Goal: Obtain resource: Download file/media

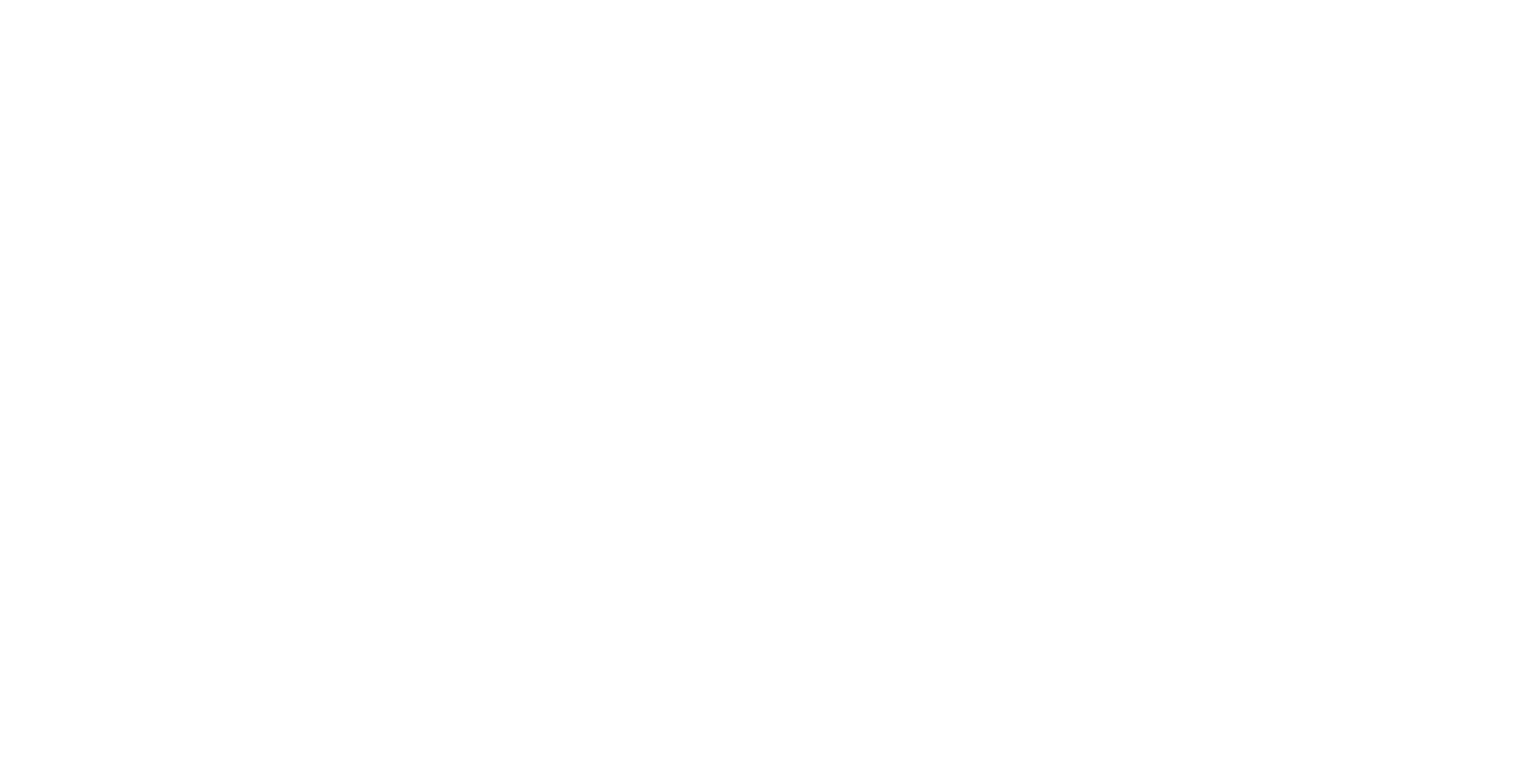
click at [0, 0] on html at bounding box center [0, 0] width 0 height 0
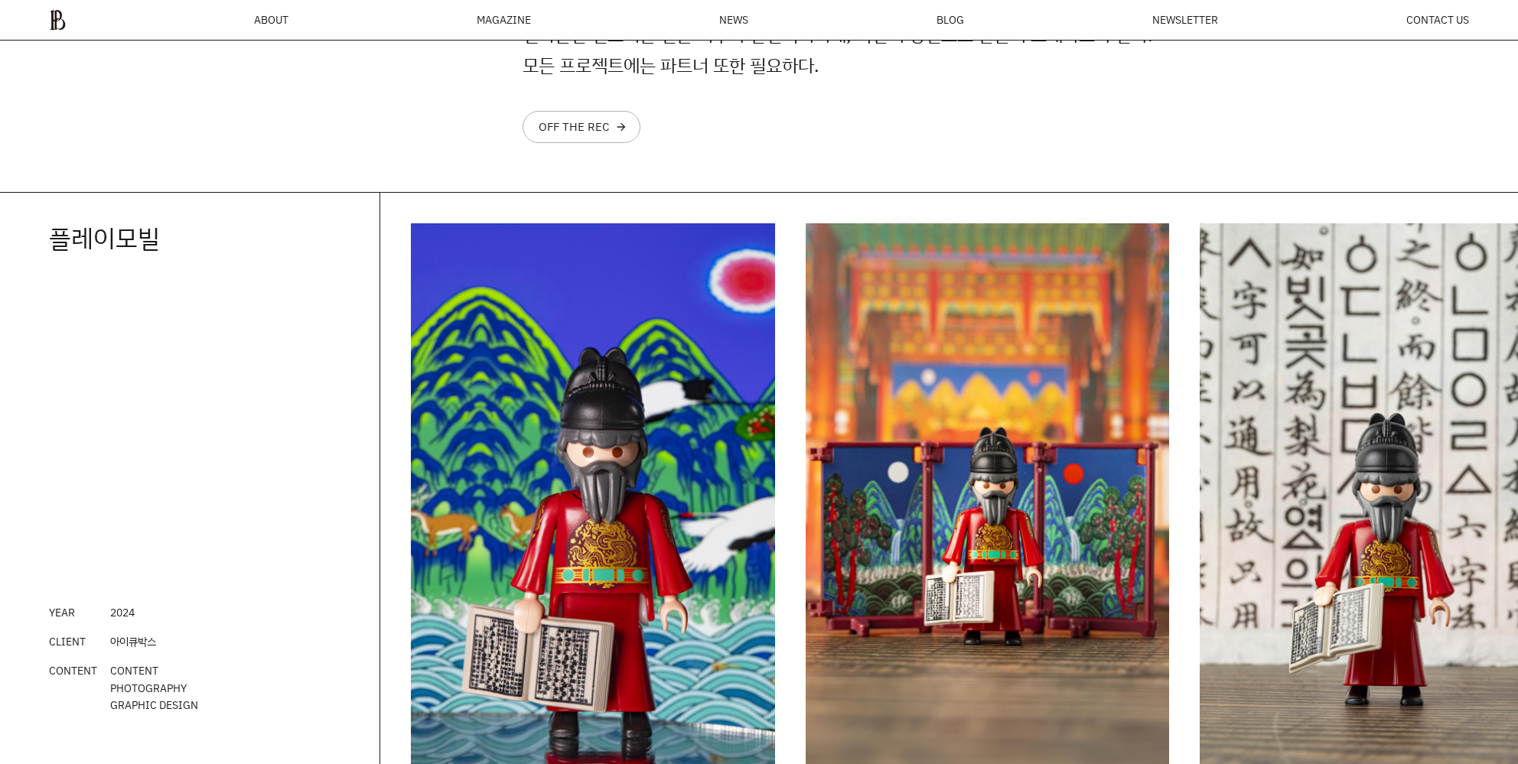
scroll to position [2044, 0]
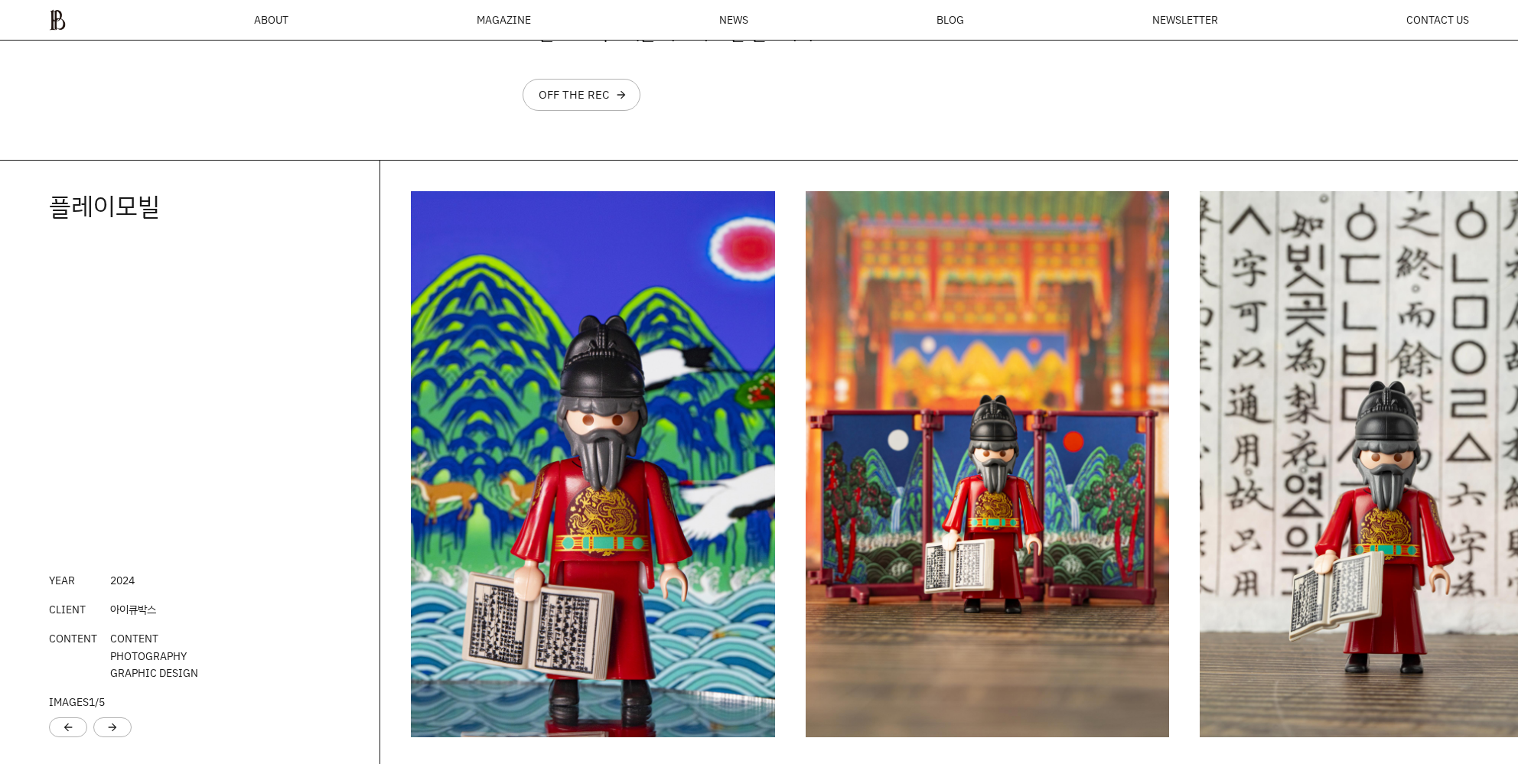
drag, startPoint x: 303, startPoint y: 289, endPoint x: 389, endPoint y: 302, distance: 86.7
click at [319, 292] on div "플레이모빌 YEAR 202 4 CLIENT 아이큐박스 CONTENT CONTENT PHOTOGRAPHY GRAPHIC DESIGN IMAGES…" at bounding box center [190, 465] width 380 height 608
click at [389, 302] on div at bounding box center [949, 465] width 1138 height 608
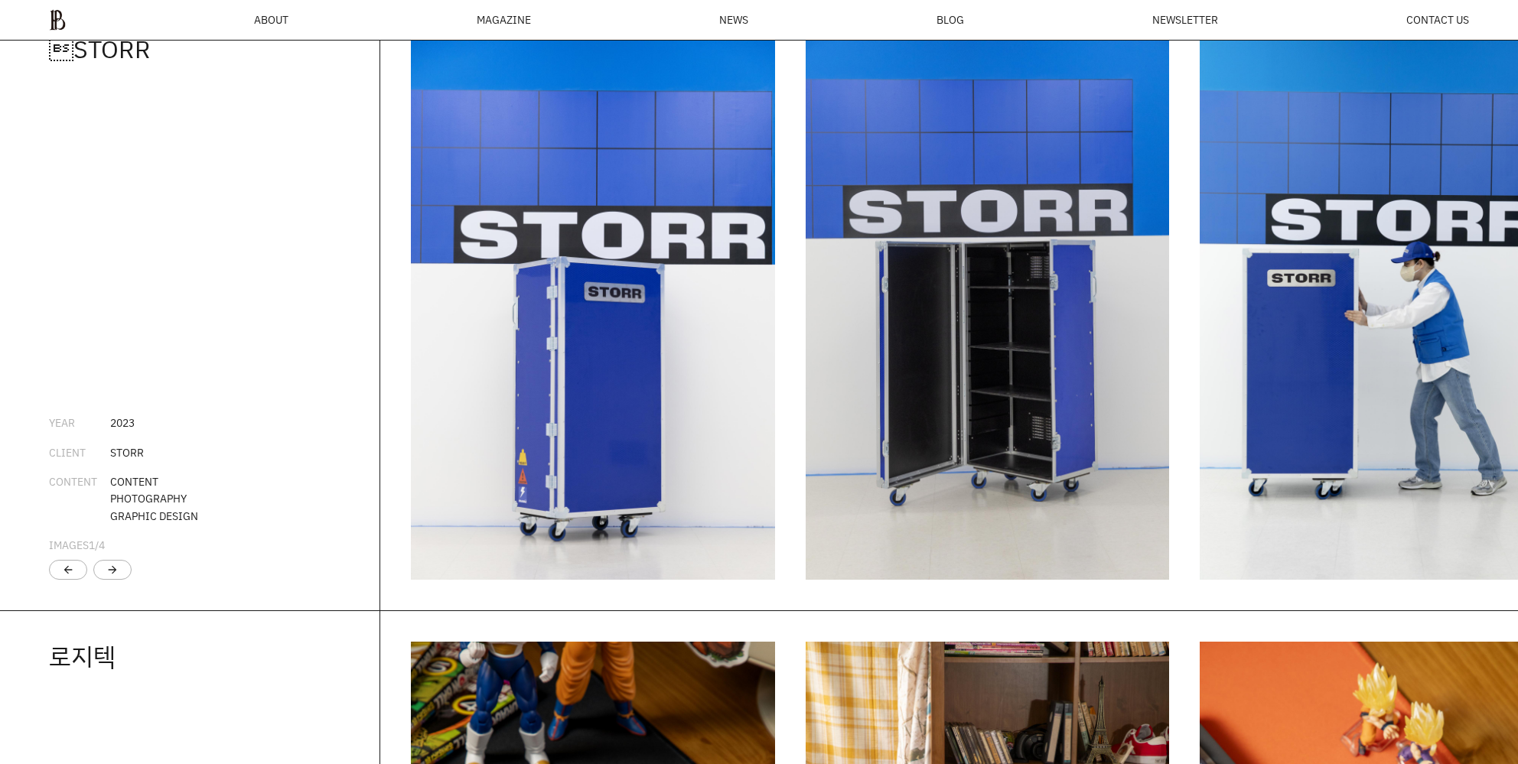
scroll to position [0, 0]
click at [110, 576] on div "arrow_forward" at bounding box center [112, 570] width 12 height 12
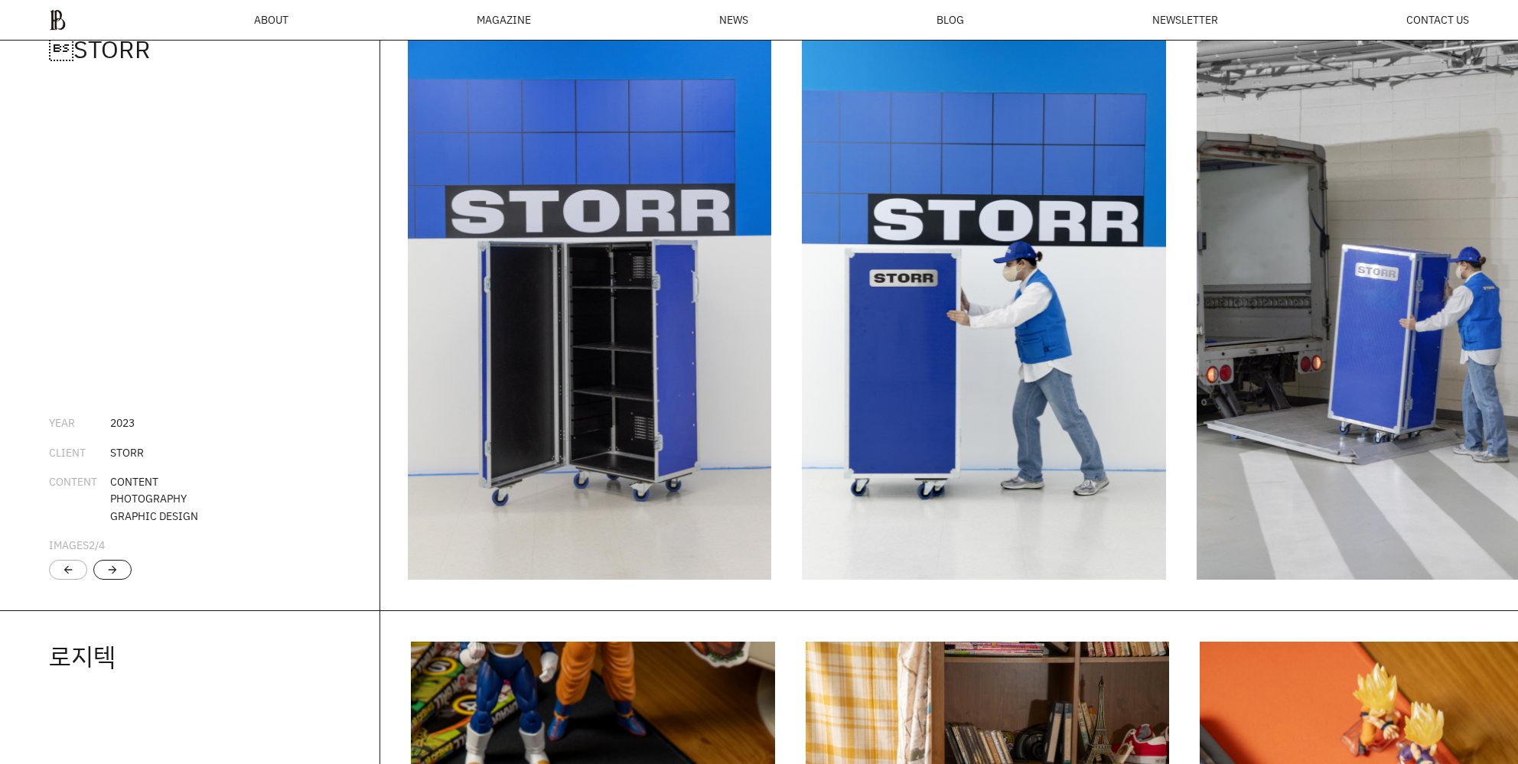
click at [110, 576] on div "arrow_forward" at bounding box center [112, 570] width 12 height 12
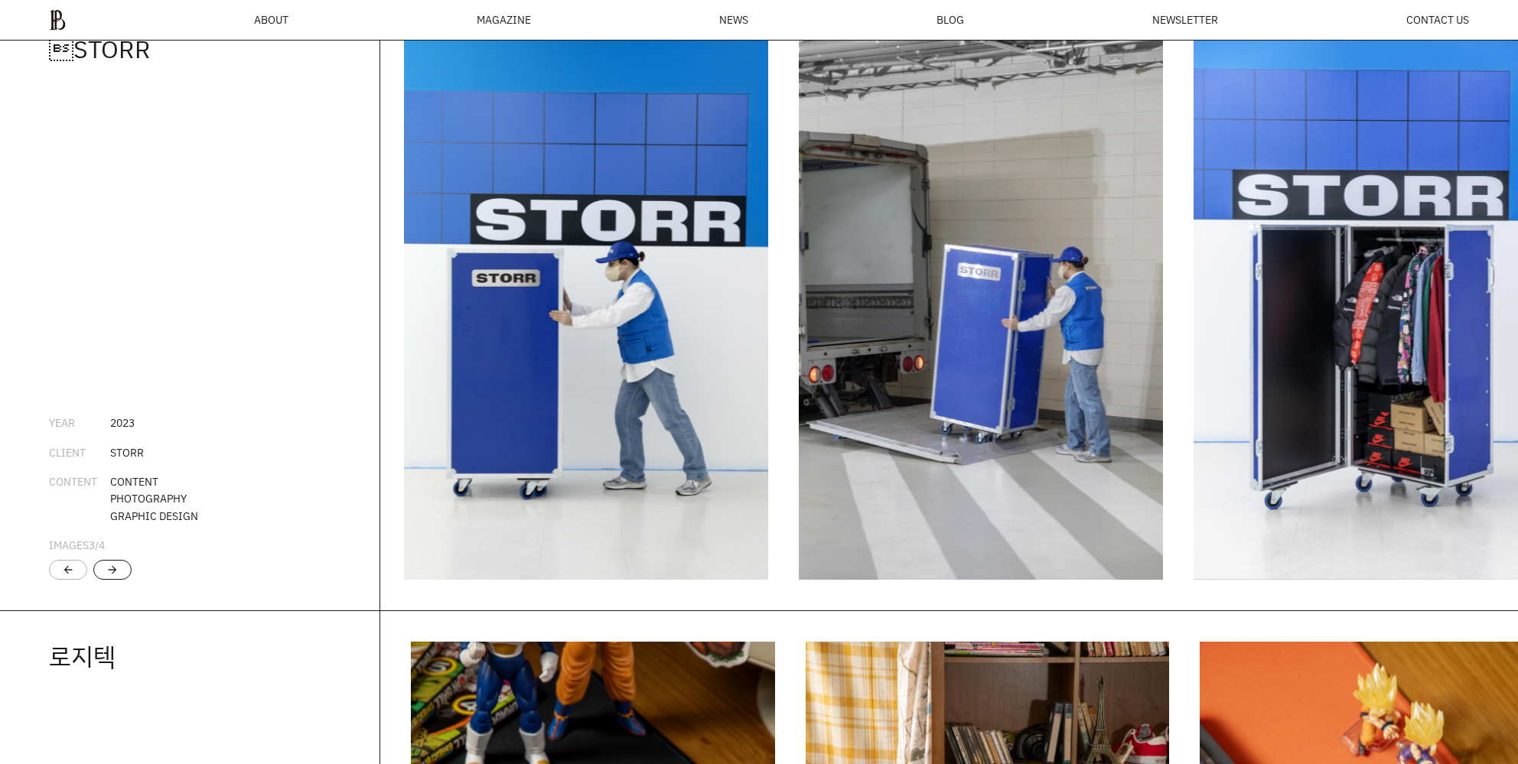
click at [110, 576] on div "arrow_forward" at bounding box center [112, 570] width 12 height 12
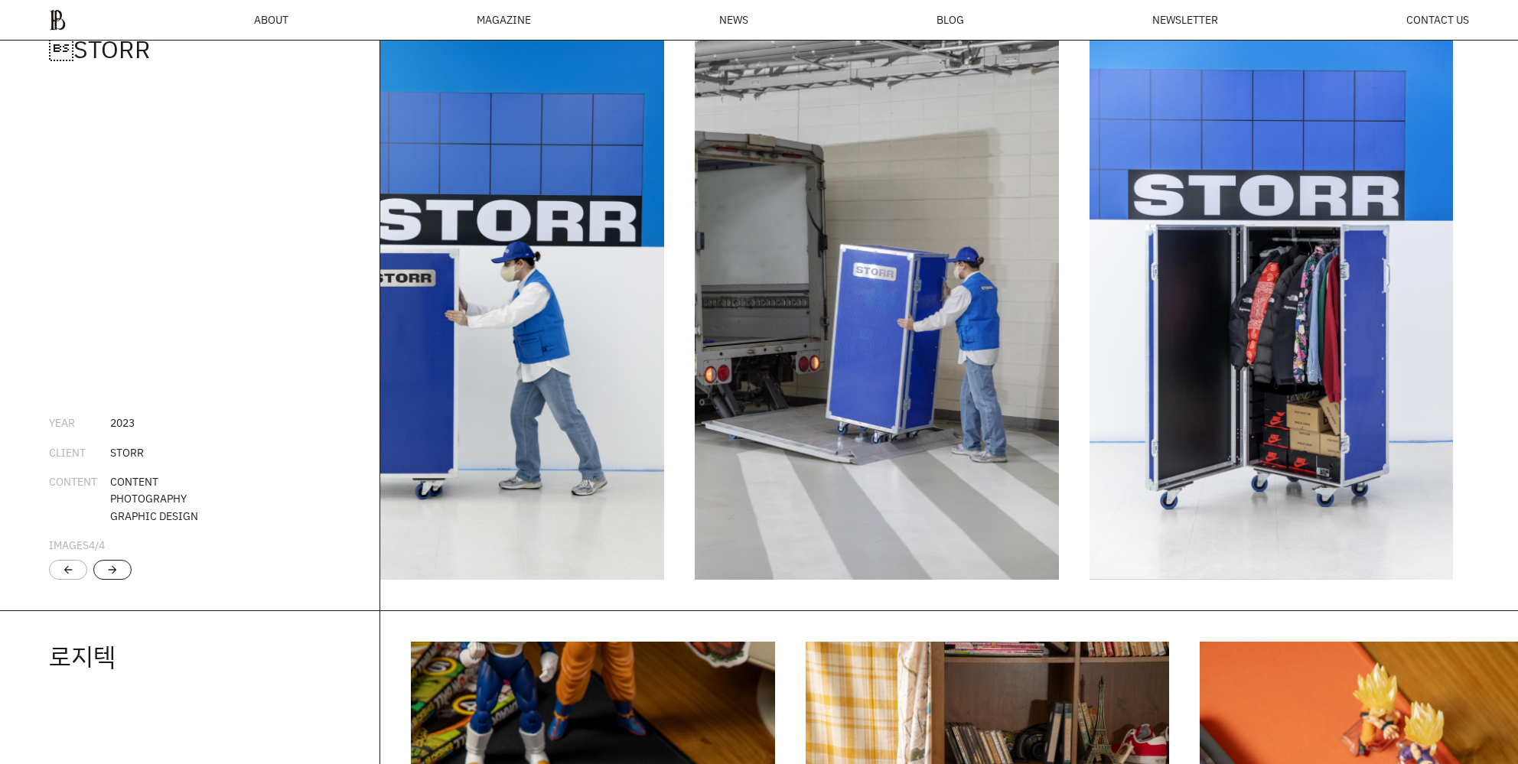
click at [110, 576] on div "arrow_forward" at bounding box center [112, 570] width 12 height 12
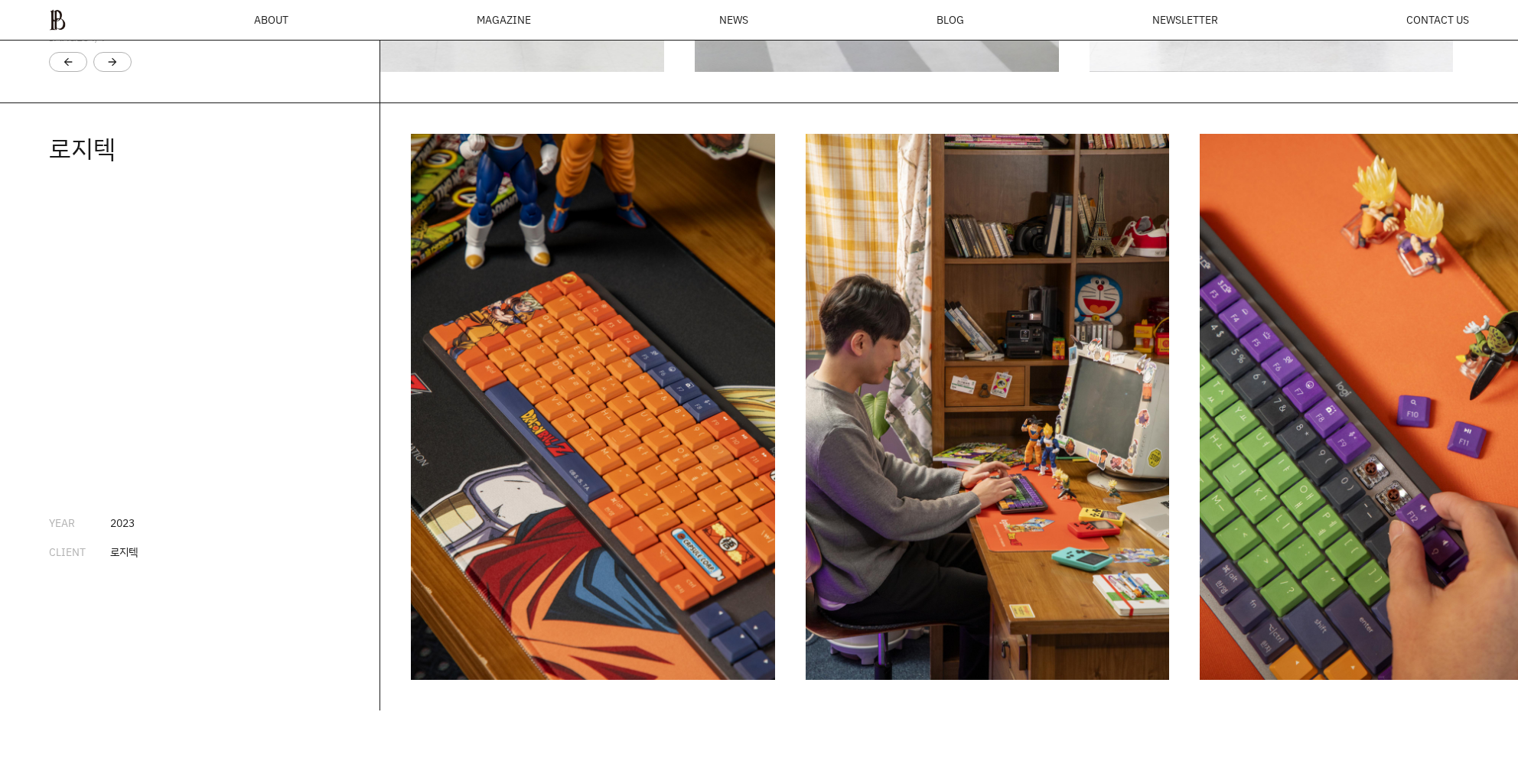
scroll to position [3345, 0]
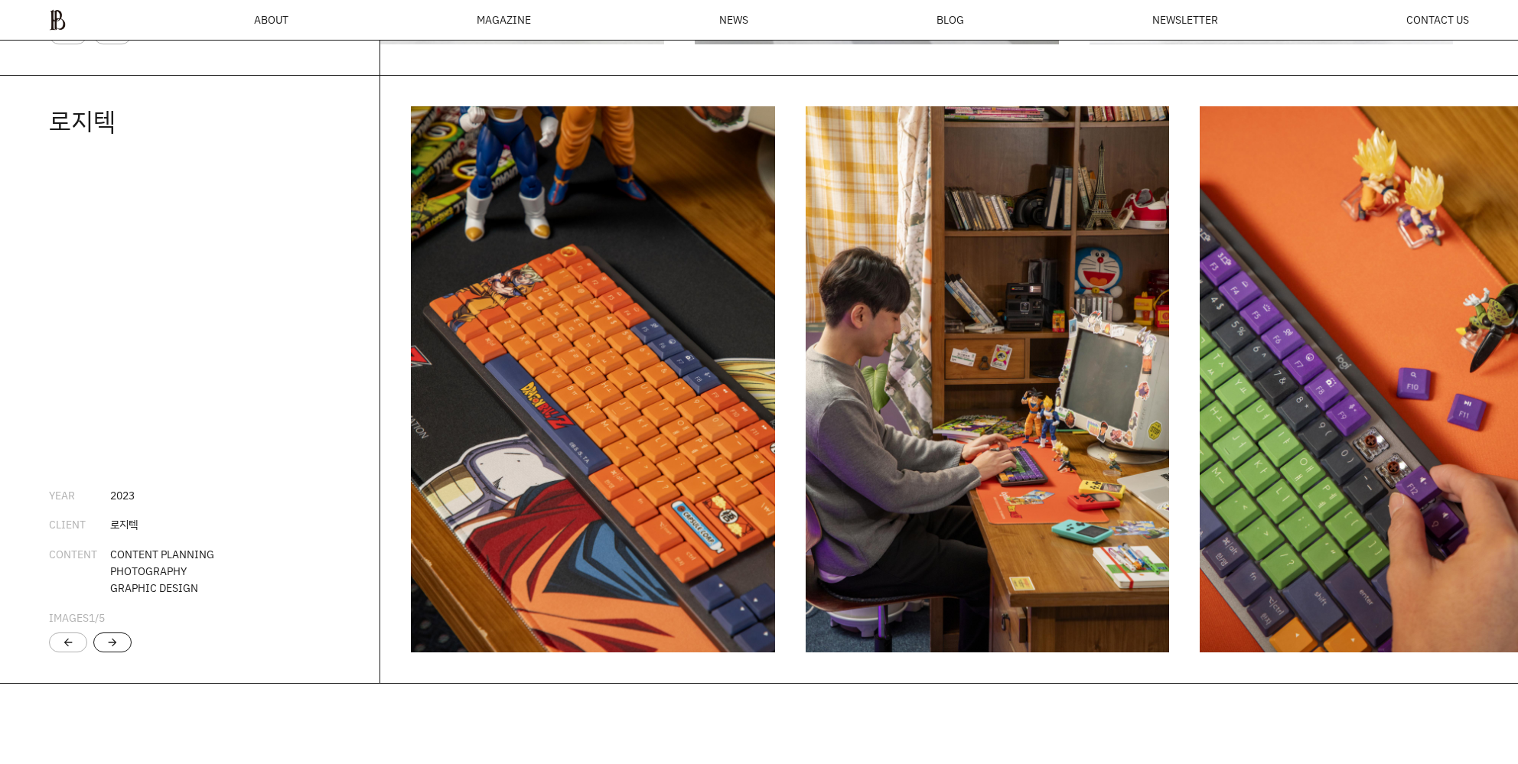
click at [112, 649] on div "arrow_forward" at bounding box center [112, 643] width 12 height 12
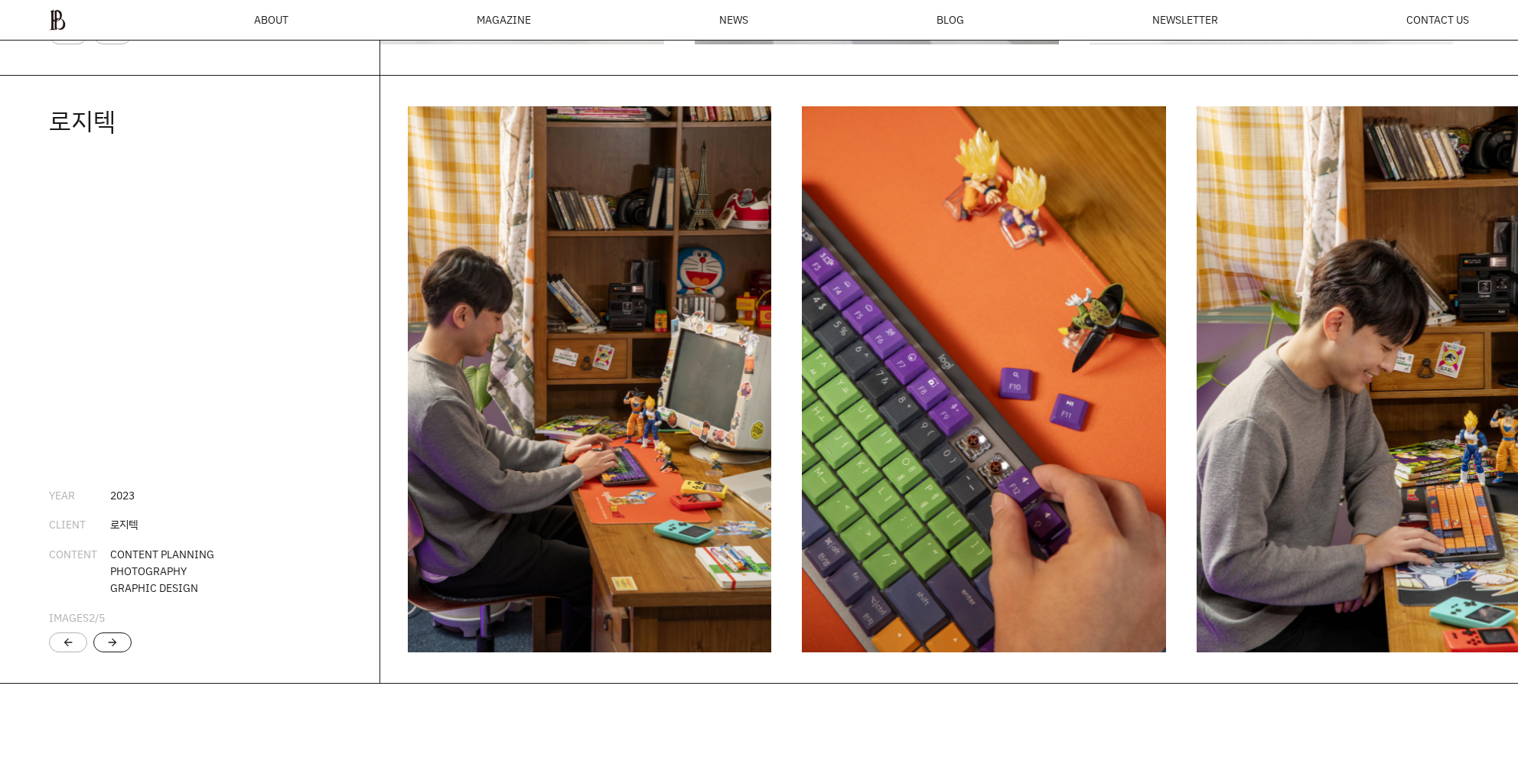
click at [112, 649] on div "arrow_forward" at bounding box center [112, 643] width 12 height 12
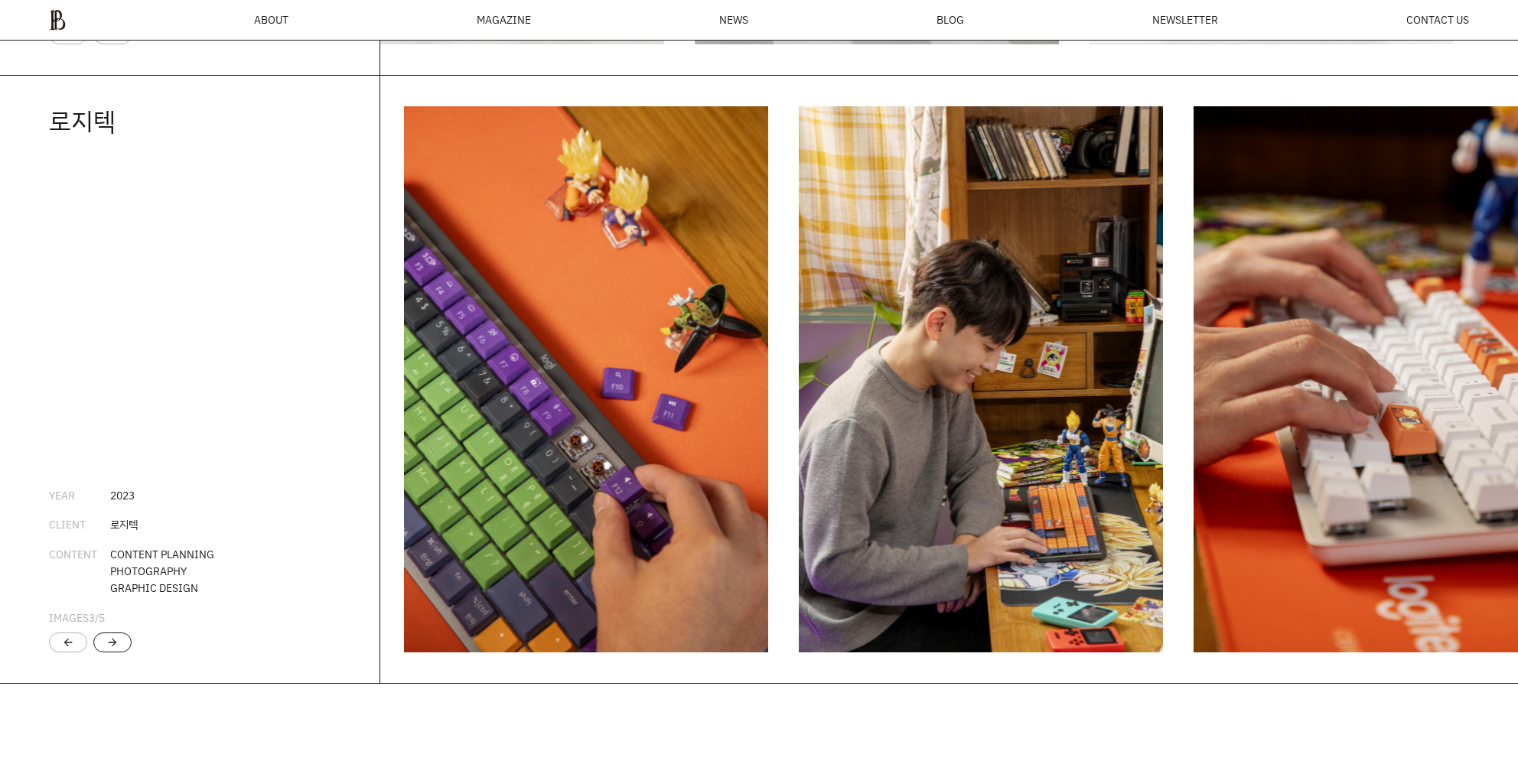
click at [112, 649] on div "arrow_forward" at bounding box center [112, 643] width 12 height 12
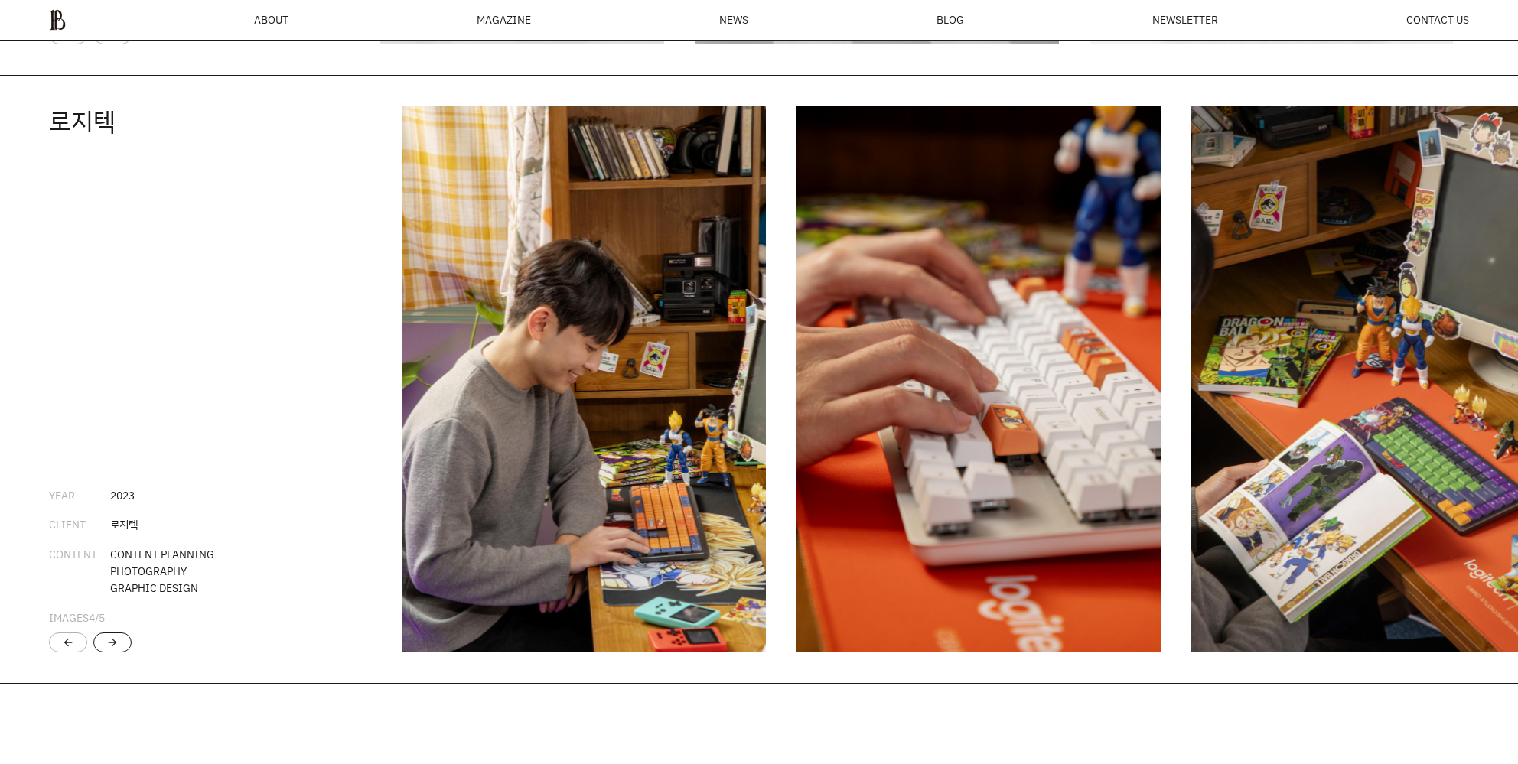
click at [112, 649] on div "arrow_forward" at bounding box center [112, 643] width 12 height 12
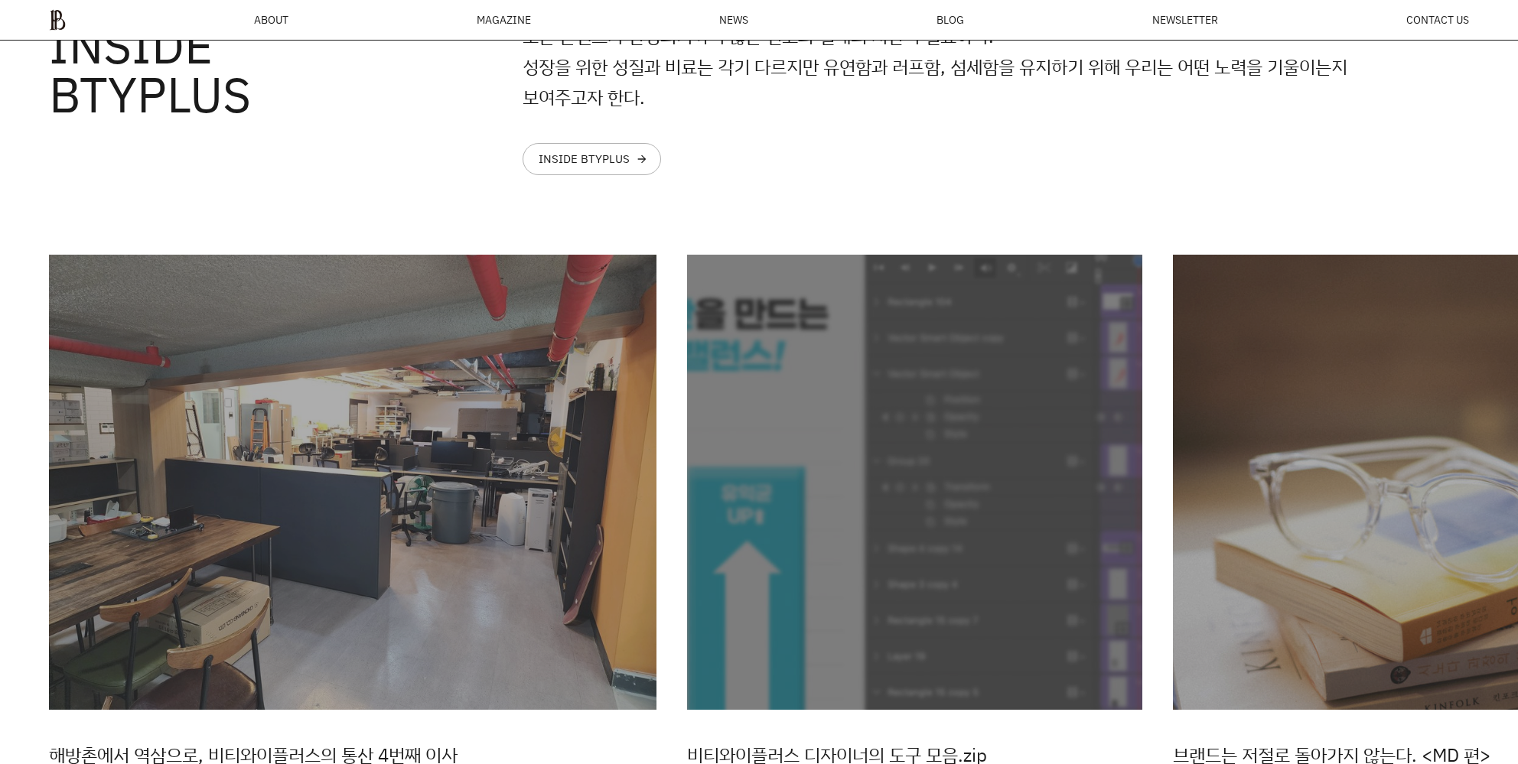
scroll to position [4340, 0]
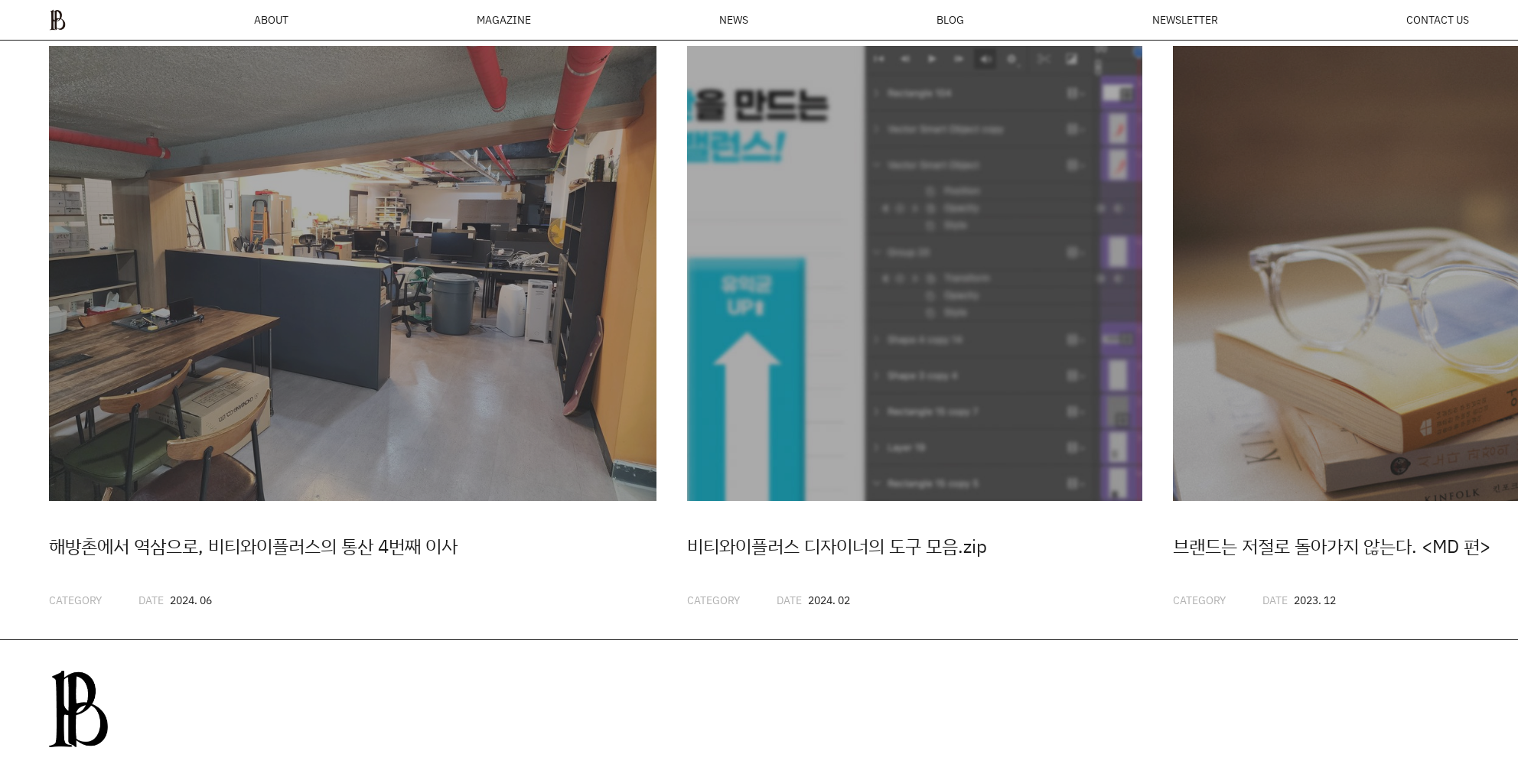
click at [913, 561] on div "비티와이플러스 디자이너의 도구 모음.zip" at bounding box center [914, 546] width 455 height 29
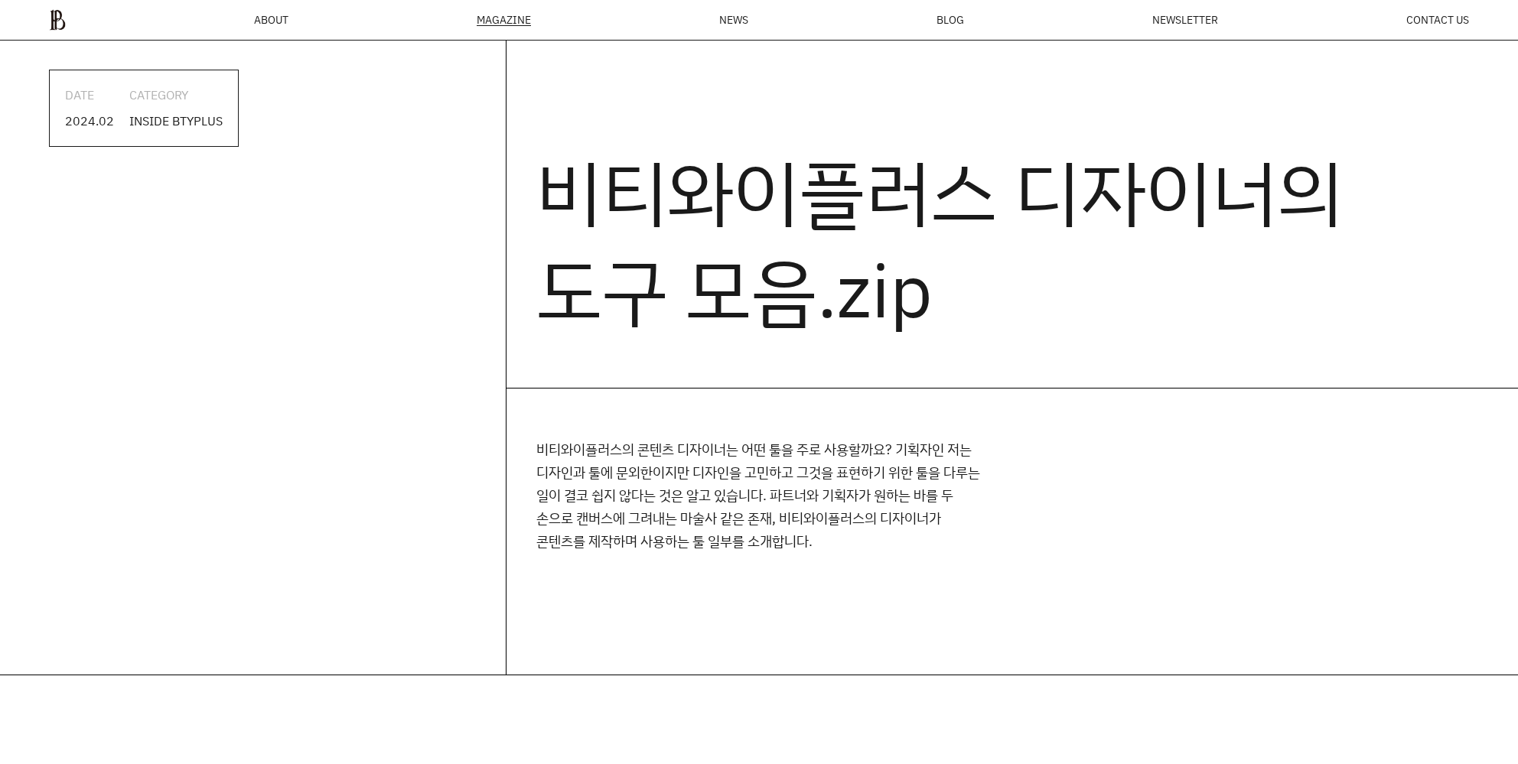
scroll to position [55, 0]
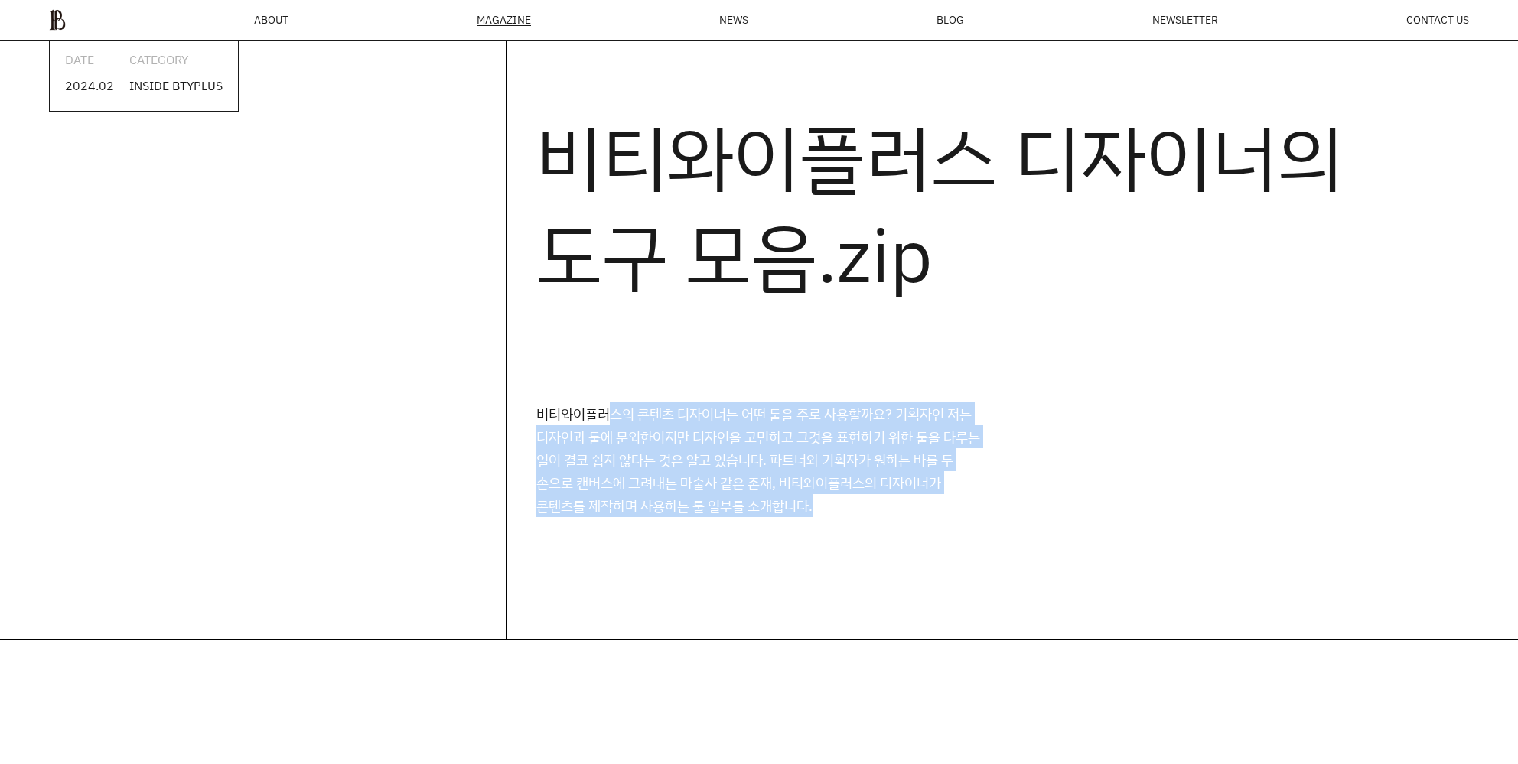
drag, startPoint x: 614, startPoint y: 397, endPoint x: 952, endPoint y: 538, distance: 366.3
click at [952, 538] on div "비티와이플러스의 콘텐츠 디자이너는 어떤 툴을 주로 사용할까요? 기획자인 저는 디자인과 툴에 문외한이지만 디자인을 고민하고 그것을 표현하기 위한…" at bounding box center [1012, 496] width 1012 height 286
click at [955, 538] on div "비티와이플러스의 콘텐츠 디자이너는 어떤 툴을 주로 사용할까요? 기획자인 저는 디자인과 툴에 문외한이지만 디자인을 고민하고 그것을 표현하기 위한…" at bounding box center [1012, 496] width 1012 height 286
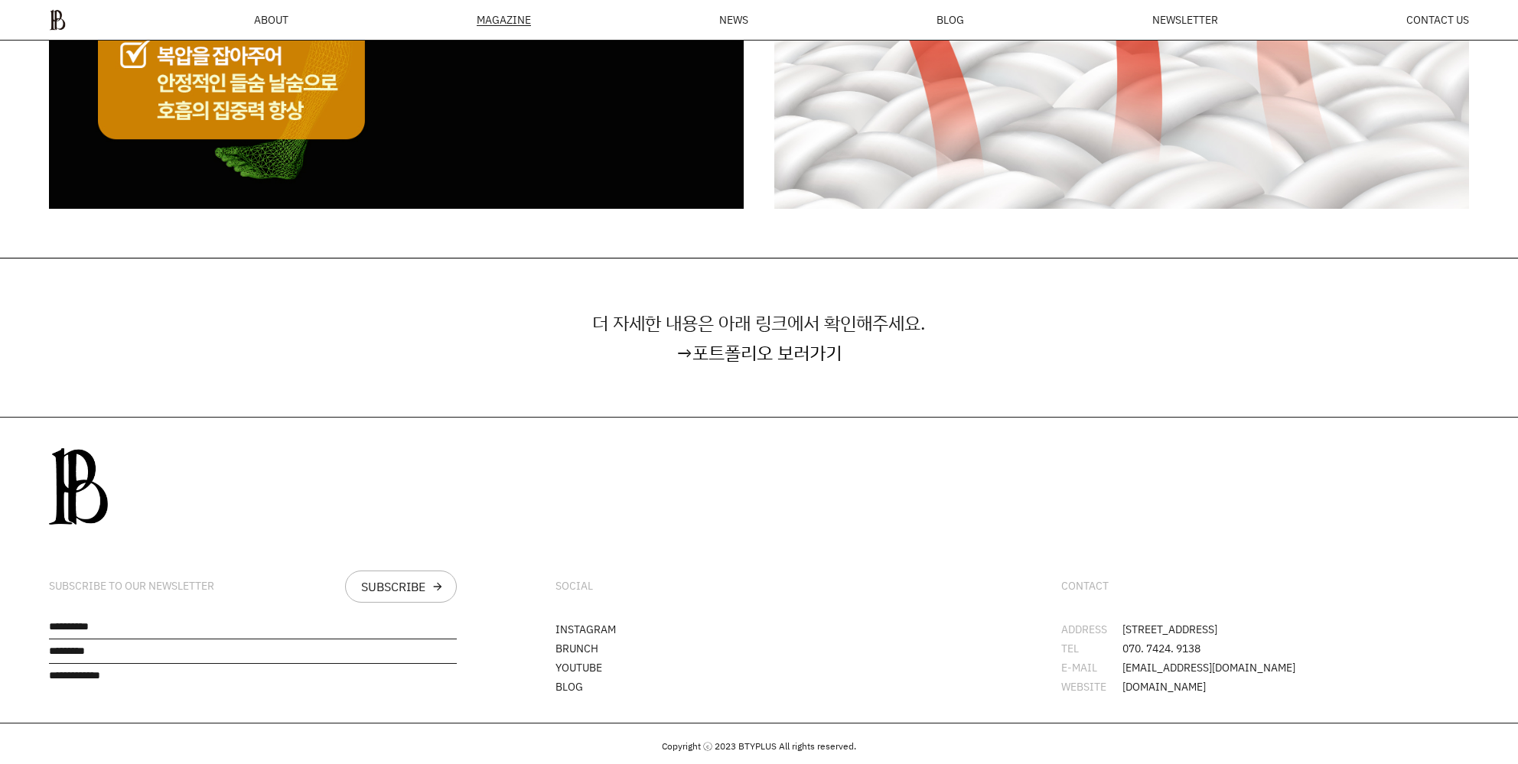
scroll to position [4827, 0]
